Goal: Task Accomplishment & Management: Manage account settings

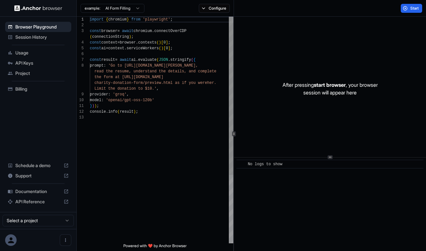
scroll to position [40, 0]
click at [37, 88] on span "Billing" at bounding box center [41, 89] width 53 height 6
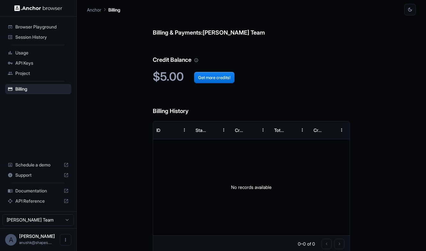
click at [37, 62] on span "API Keys" at bounding box center [41, 63] width 53 height 6
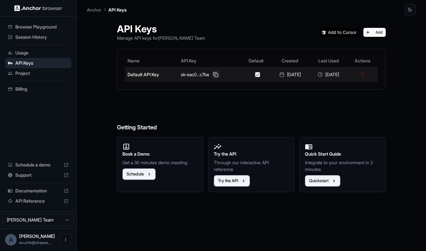
click at [212, 73] on button at bounding box center [216, 75] width 8 height 8
